Goal: Navigation & Orientation: Understand site structure

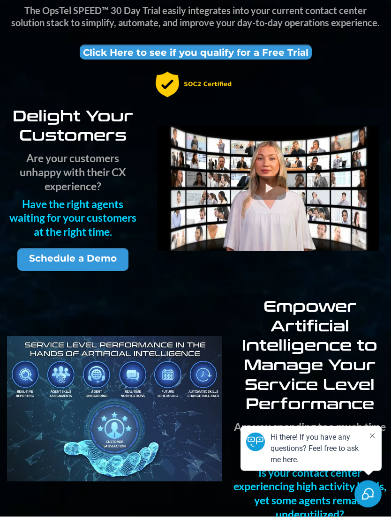
scroll to position [210, 0]
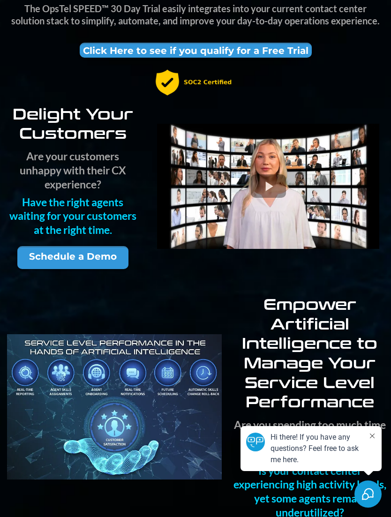
click at [272, 186] on div at bounding box center [268, 186] width 222 height 125
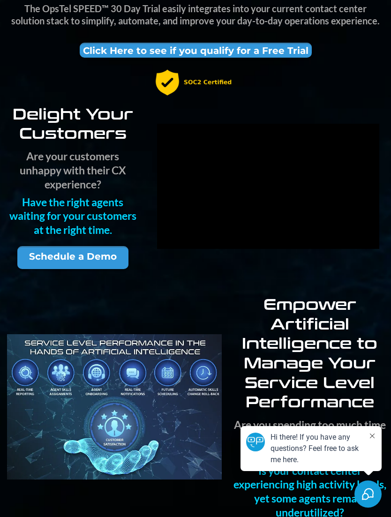
click at [373, 438] on icon at bounding box center [372, 436] width 5 height 5
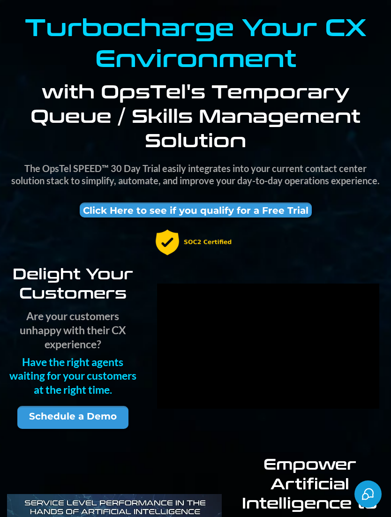
scroll to position [0, 0]
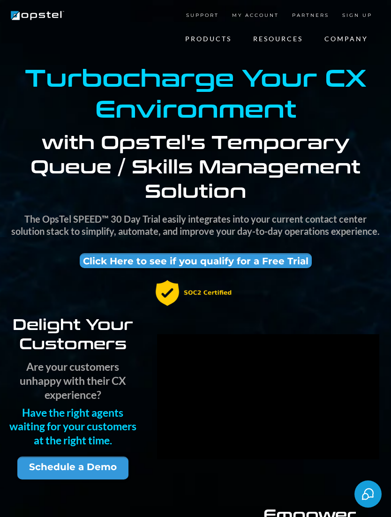
click at [0, 0] on link "Skills Management" at bounding box center [0, 0] width 0 height 0
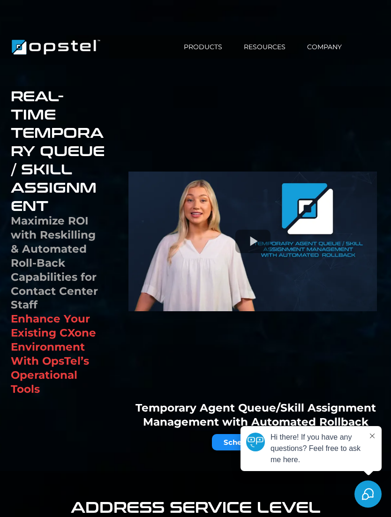
click at [0, 0] on link "Agent Empowerment" at bounding box center [0, 0] width 0 height 0
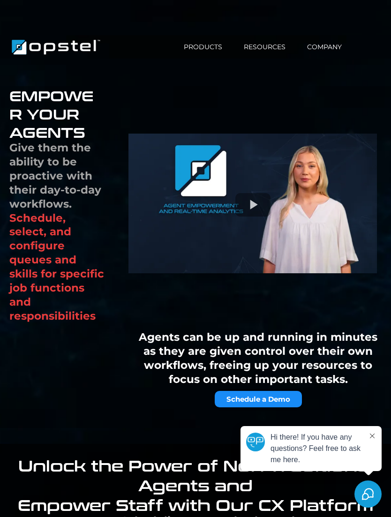
click at [0, 0] on link "Workforce Management" at bounding box center [0, 0] width 0 height 0
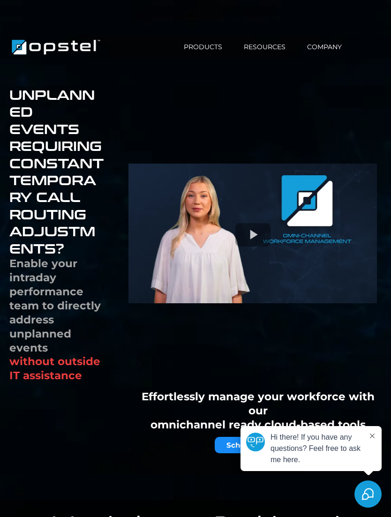
click at [0, 0] on link "Demo & Trial Request" at bounding box center [0, 0] width 0 height 0
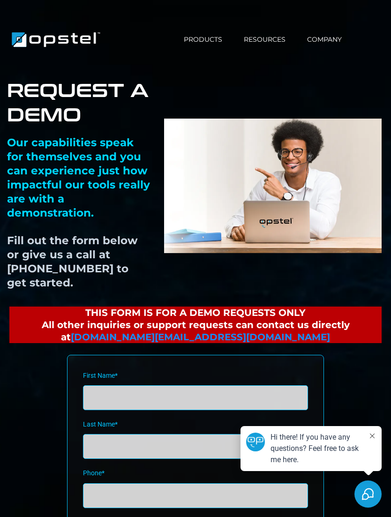
click at [0, 0] on link "Partner Program" at bounding box center [0, 0] width 0 height 0
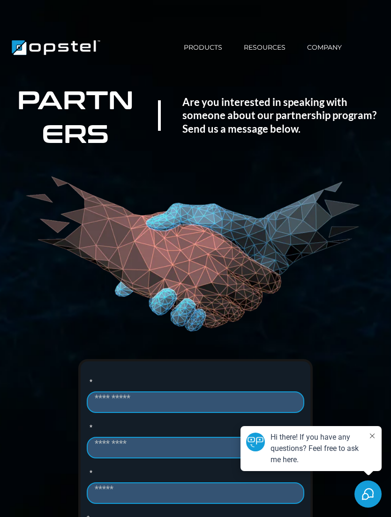
click at [0, 0] on link "About Us" at bounding box center [0, 0] width 0 height 0
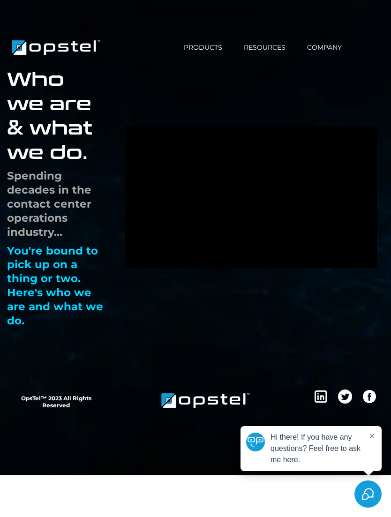
click at [0, 0] on link "Our Team" at bounding box center [0, 0] width 0 height 0
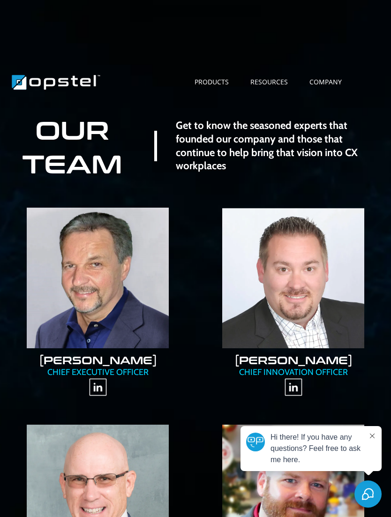
click at [0, 0] on link "Contact Us" at bounding box center [0, 0] width 0 height 0
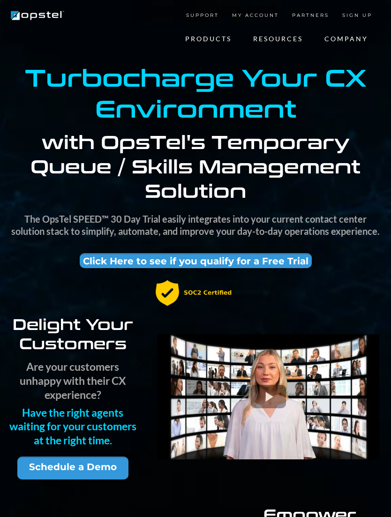
click at [208, 19] on link "SUPPORT" at bounding box center [203, 15] width 46 height 19
click at [263, 19] on link "MY ACCOUNT" at bounding box center [255, 15] width 60 height 19
click at [315, 19] on link "PARTNERS" at bounding box center [310, 15] width 50 height 19
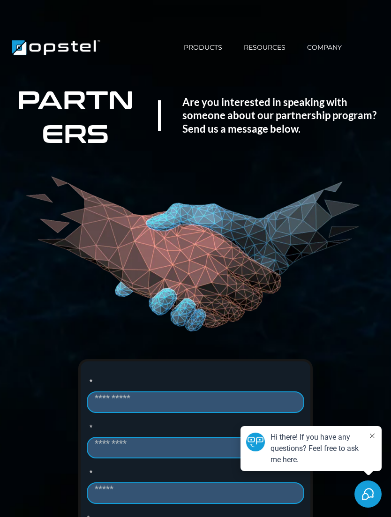
click at [374, 433] on button at bounding box center [371, 436] width 7 height 9
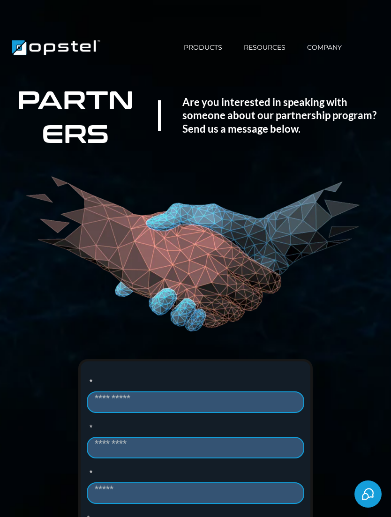
click at [332, 46] on link "COMPANY" at bounding box center [324, 48] width 56 height 10
click at [73, 43] on img "https://www.opstel.com/" at bounding box center [55, 47] width 93 height 23
